Goal: Task Accomplishment & Management: Use online tool/utility

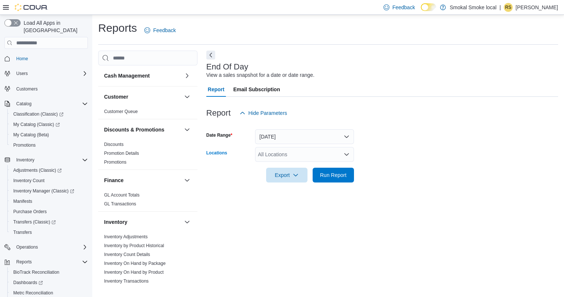
click at [337, 155] on div "All Locations" at bounding box center [304, 154] width 99 height 15
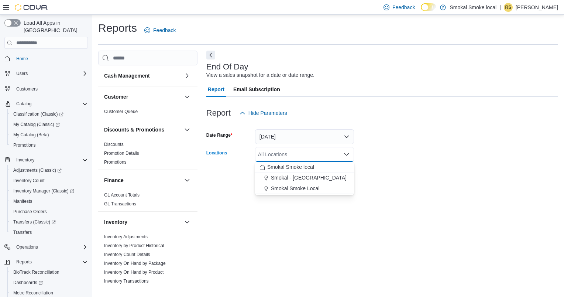
click at [303, 178] on span "Smokal - [GEOGRAPHIC_DATA]" at bounding box center [309, 177] width 76 height 7
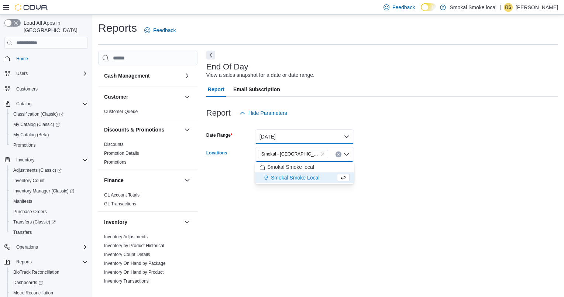
click at [290, 136] on button "[DATE]" at bounding box center [304, 136] width 99 height 15
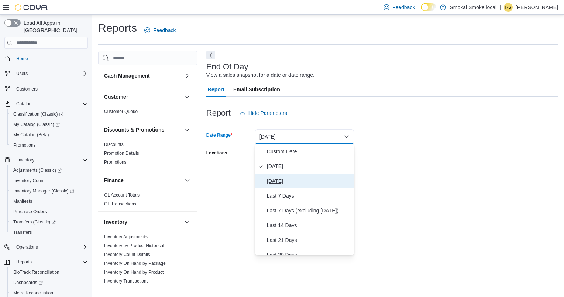
click at [292, 186] on button "[DATE]" at bounding box center [304, 181] width 99 height 15
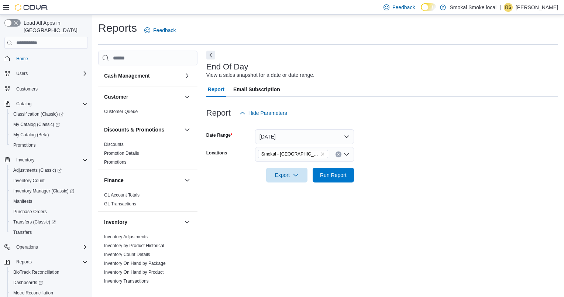
click at [369, 190] on div at bounding box center [382, 186] width 352 height 9
click at [345, 178] on span "Run Report" at bounding box center [333, 174] width 27 height 7
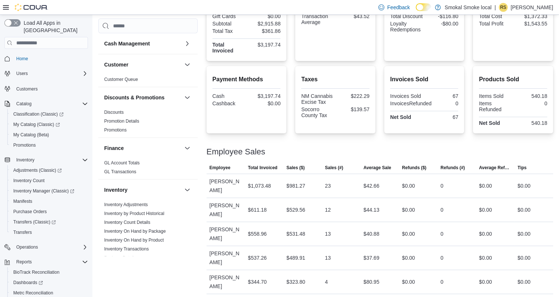
scroll to position [6, 0]
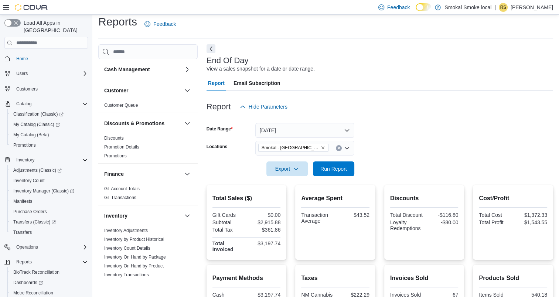
click at [321, 148] on icon "Remove Smokal - Socorro from selection in this group" at bounding box center [323, 147] width 4 height 4
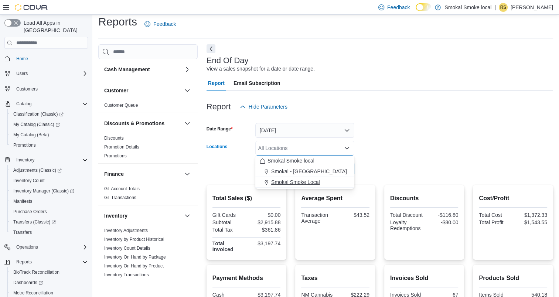
click at [303, 181] on span "Smokal Smoke Local" at bounding box center [295, 181] width 49 height 7
click at [431, 146] on form "Date Range [DATE] Locations [GEOGRAPHIC_DATA] Smoke Local Combo box. Selected. …" at bounding box center [379, 145] width 346 height 62
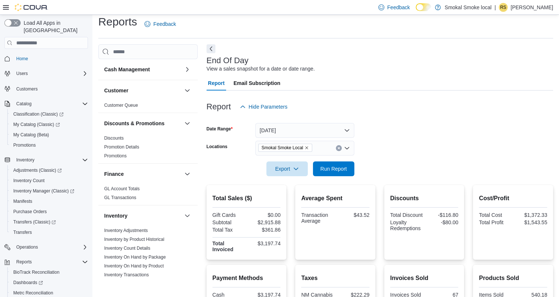
click at [347, 153] on div "Smokal Smoke Local" at bounding box center [304, 148] width 99 height 15
click at [409, 164] on form "Date Range [DATE] Locations [GEOGRAPHIC_DATA] Smoke Local Export Run Report" at bounding box center [379, 145] width 346 height 62
click at [340, 163] on span "Run Report" at bounding box center [333, 168] width 32 height 15
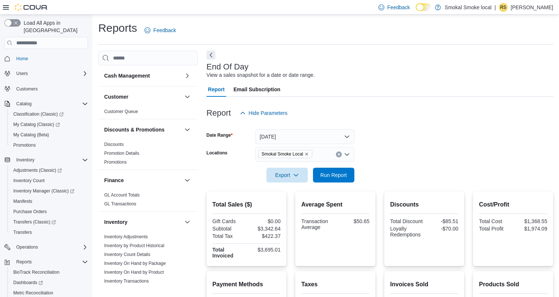
click at [329, 82] on div "Report Email Subscription" at bounding box center [379, 89] width 346 height 15
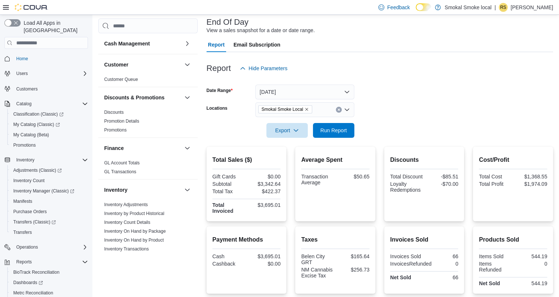
scroll to position [46, 0]
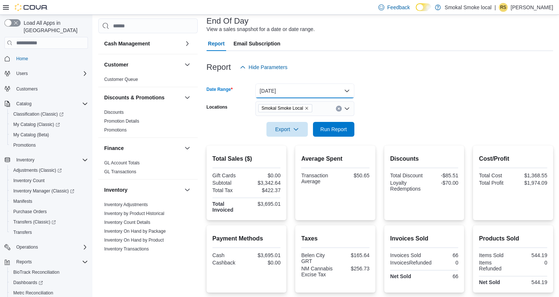
click at [306, 87] on button "[DATE]" at bounding box center [304, 90] width 99 height 15
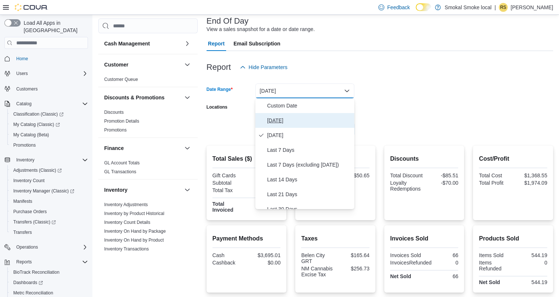
click at [290, 124] on span "[DATE]" at bounding box center [309, 120] width 84 height 9
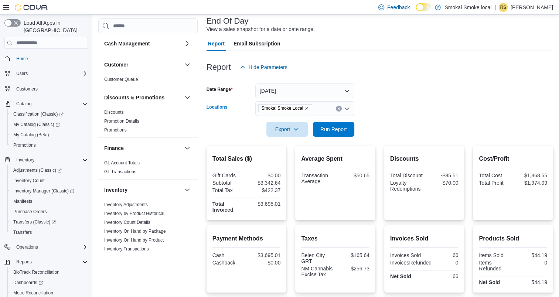
click at [285, 110] on span "Smokal Smoke Local" at bounding box center [282, 108] width 42 height 7
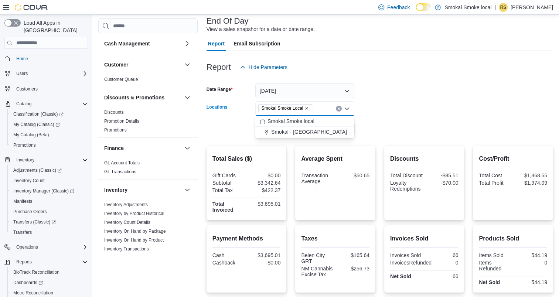
click at [305, 108] on icon "Remove Smokal Smoke Local from selection in this group" at bounding box center [306, 108] width 4 height 4
click at [304, 131] on span "Smokal - [GEOGRAPHIC_DATA]" at bounding box center [309, 131] width 76 height 7
click at [421, 94] on form "Date Range [DATE] Locations [GEOGRAPHIC_DATA] - [GEOGRAPHIC_DATA] Combo box. Se…" at bounding box center [379, 106] width 346 height 62
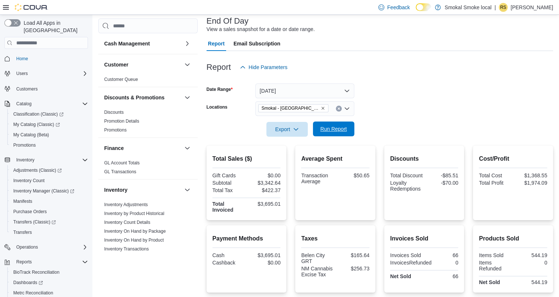
click at [315, 129] on button "Run Report" at bounding box center [333, 128] width 41 height 15
